Goal: Task Accomplishment & Management: Use online tool/utility

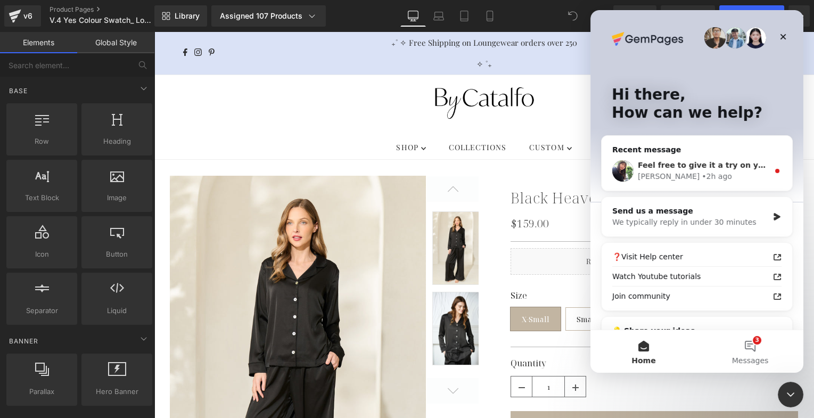
click at [664, 156] on div "Feel free to give it a try on your original page to see if it helps [PERSON_NAM…" at bounding box center [697, 170] width 191 height 39
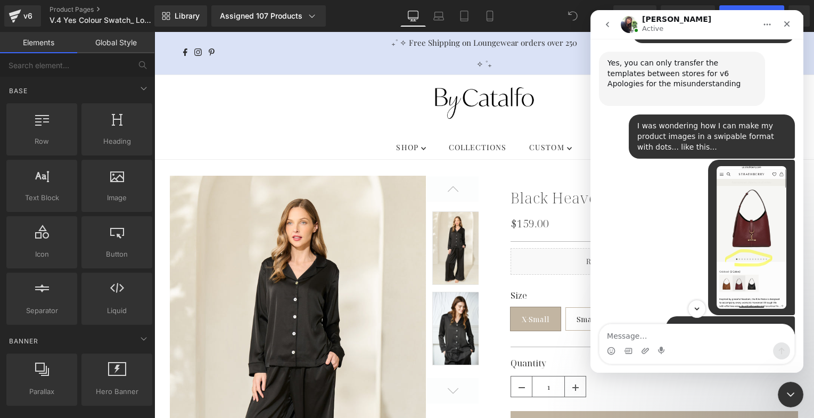
scroll to position [13061, 0]
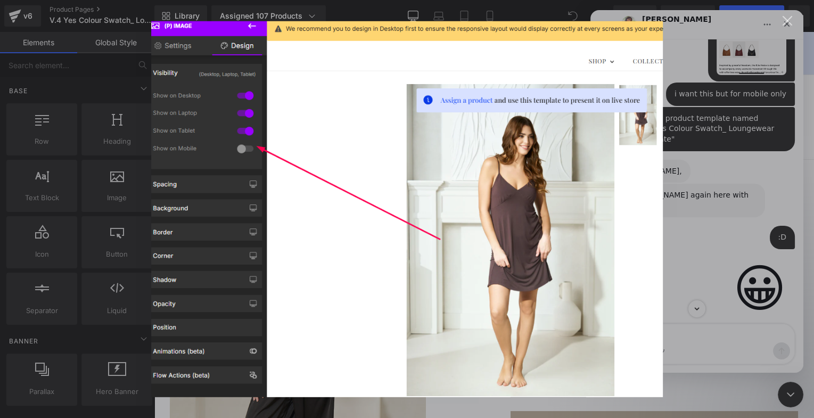
click at [751, 120] on div "Intercom messenger" at bounding box center [407, 209] width 814 height 418
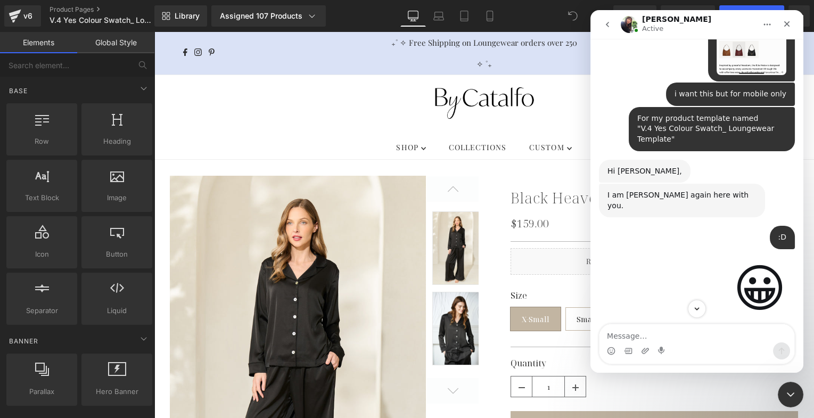
scroll to position [13033, 0]
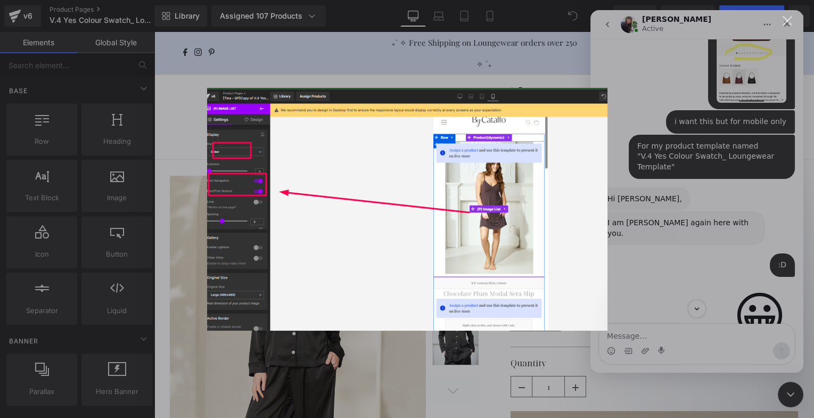
click at [716, 267] on div "Intercom messenger" at bounding box center [407, 209] width 814 height 418
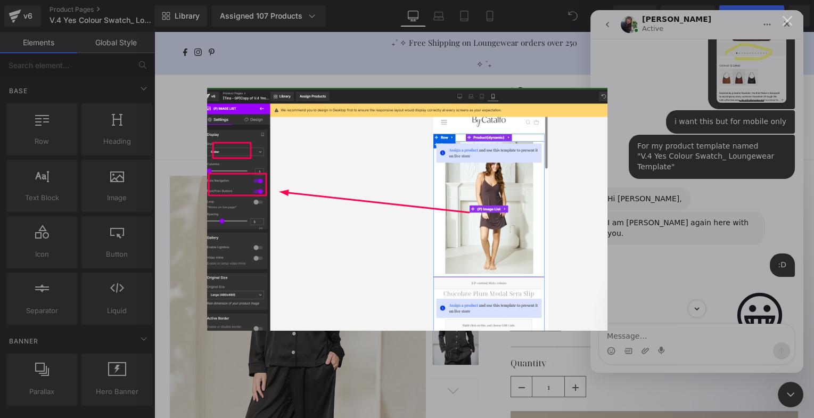
click at [716, 267] on div "Intercom messenger" at bounding box center [407, 209] width 814 height 418
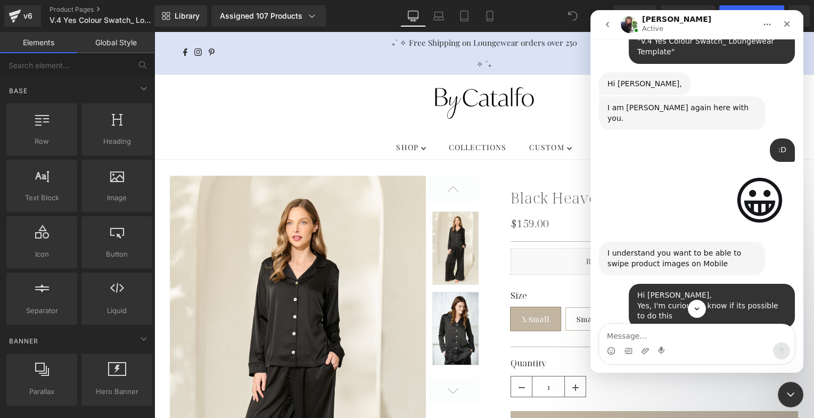
scroll to position [13187, 0]
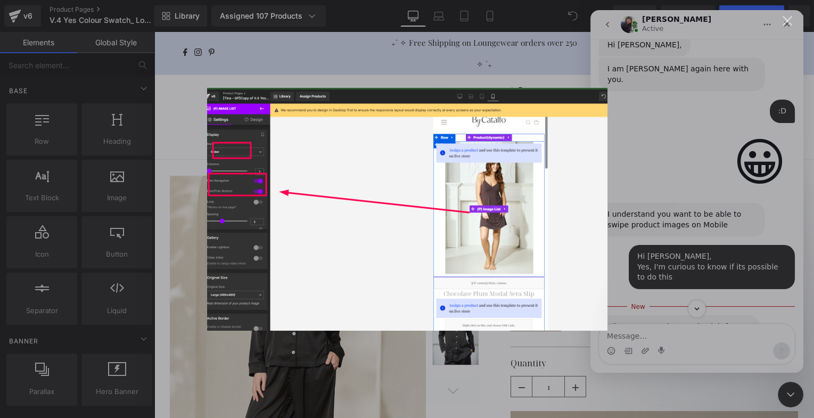
click at [710, 204] on div "Intercom messenger" at bounding box center [407, 209] width 814 height 418
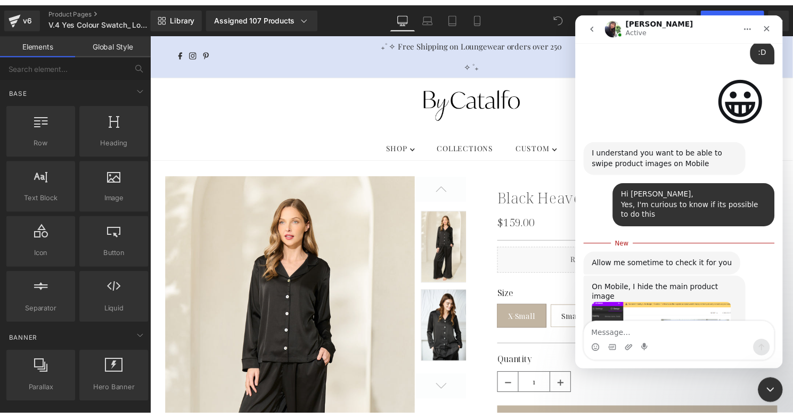
scroll to position [13232, 0]
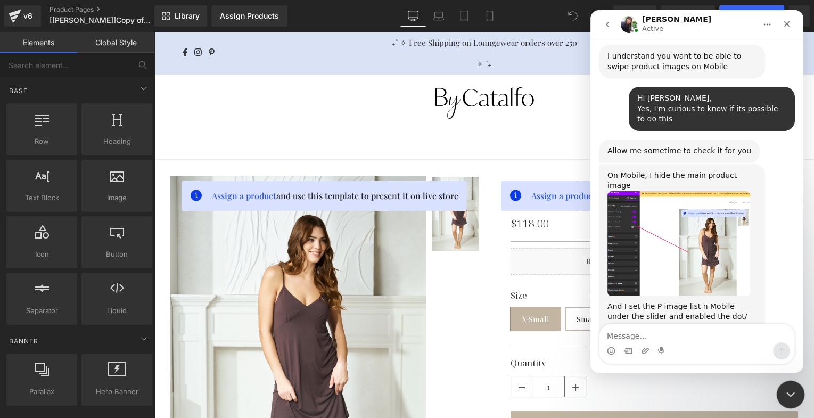
scroll to position [13350, 0]
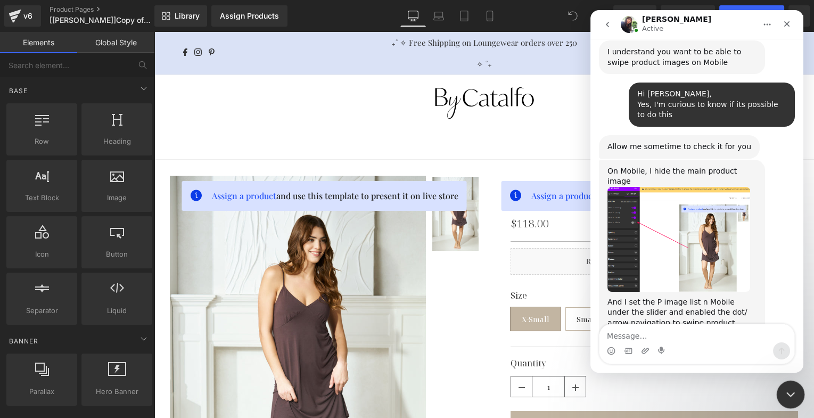
click at [789, 394] on icon "Close Intercom Messenger" at bounding box center [788, 393] width 7 height 4
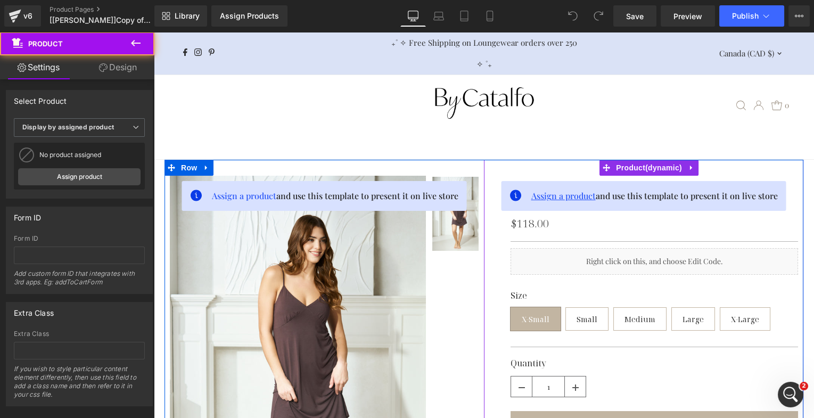
click at [573, 196] on span "Assign a product" at bounding box center [563, 195] width 64 height 11
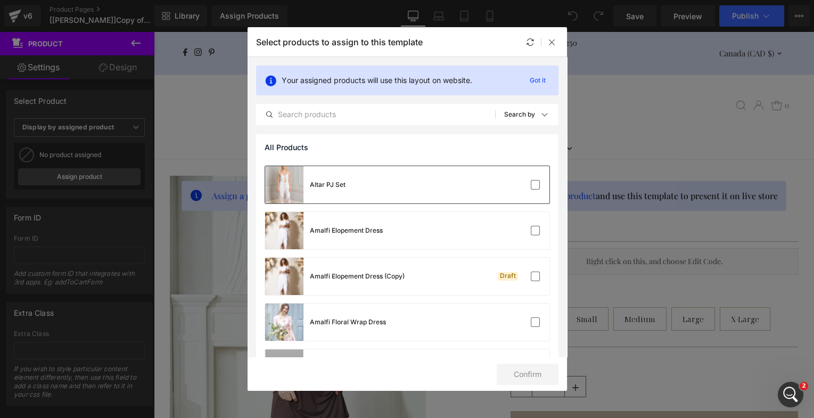
scroll to position [48, 0]
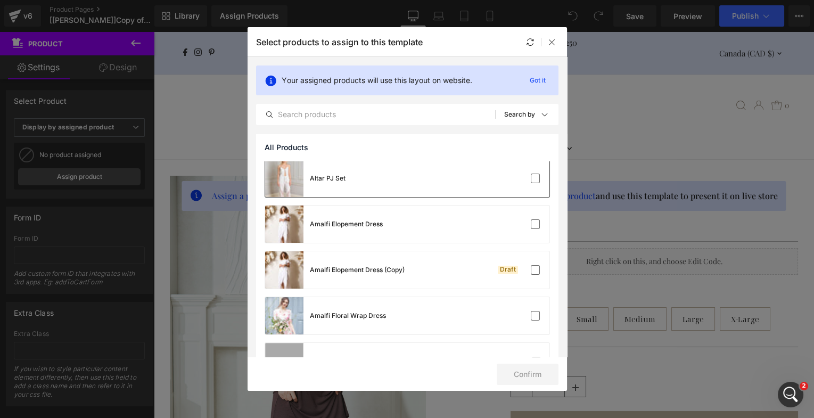
click at [361, 167] on div "Altar PJ Set" at bounding box center [407, 178] width 284 height 37
click at [518, 369] on button "Confirm" at bounding box center [528, 374] width 62 height 21
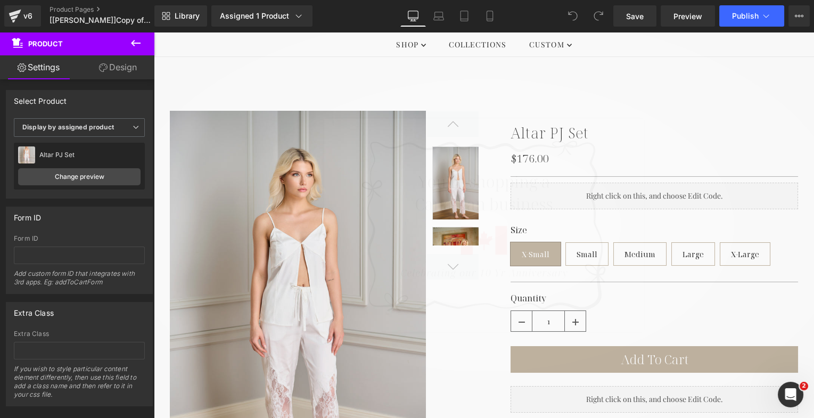
scroll to position [279, 0]
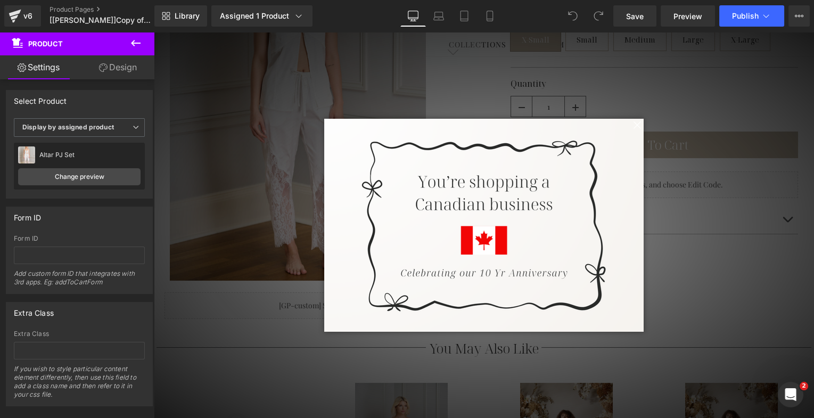
click at [631, 127] on span at bounding box center [636, 125] width 13 height 13
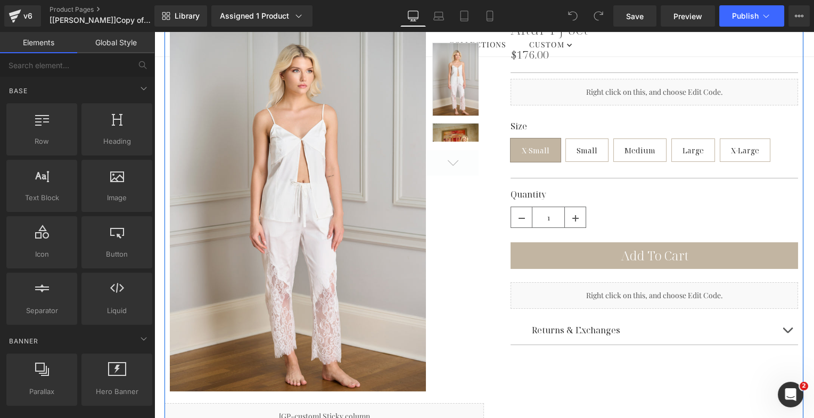
scroll to position [157, 0]
